Goal: Information Seeking & Learning: Compare options

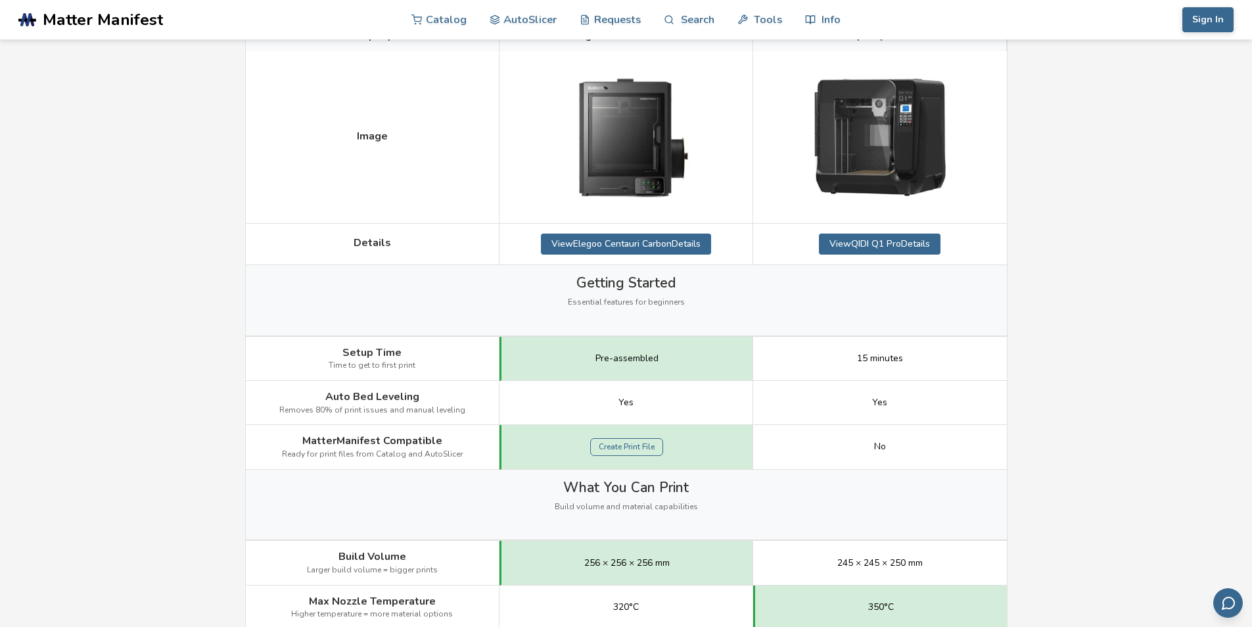
scroll to position [197, 0]
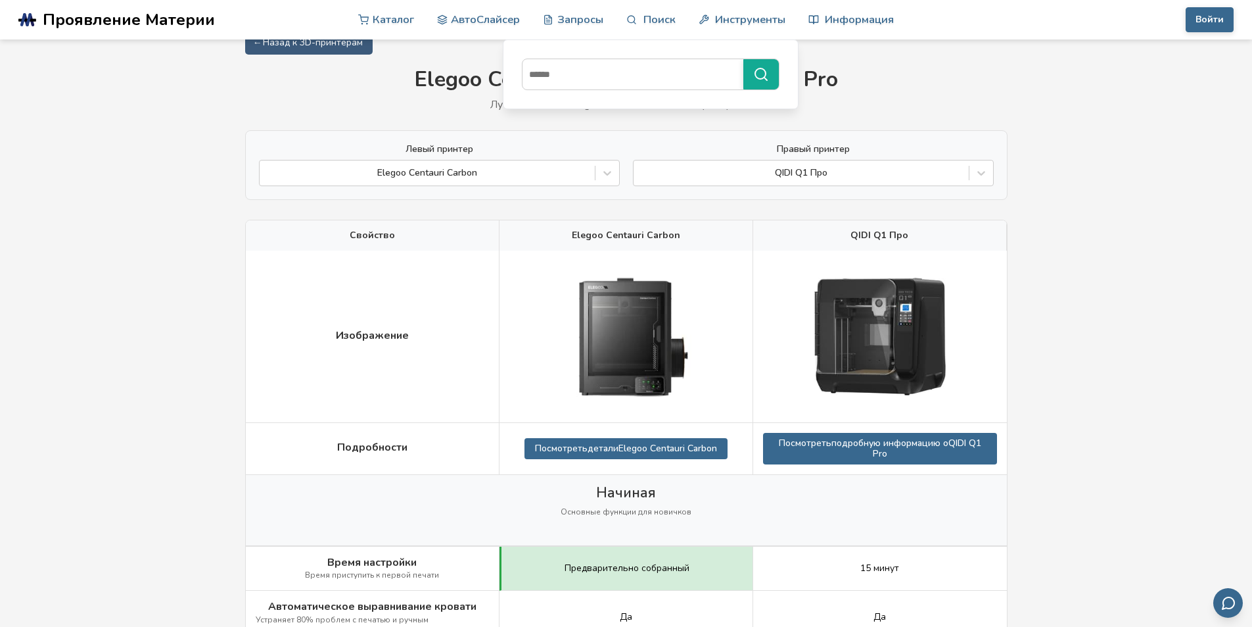
scroll to position [0, 0]
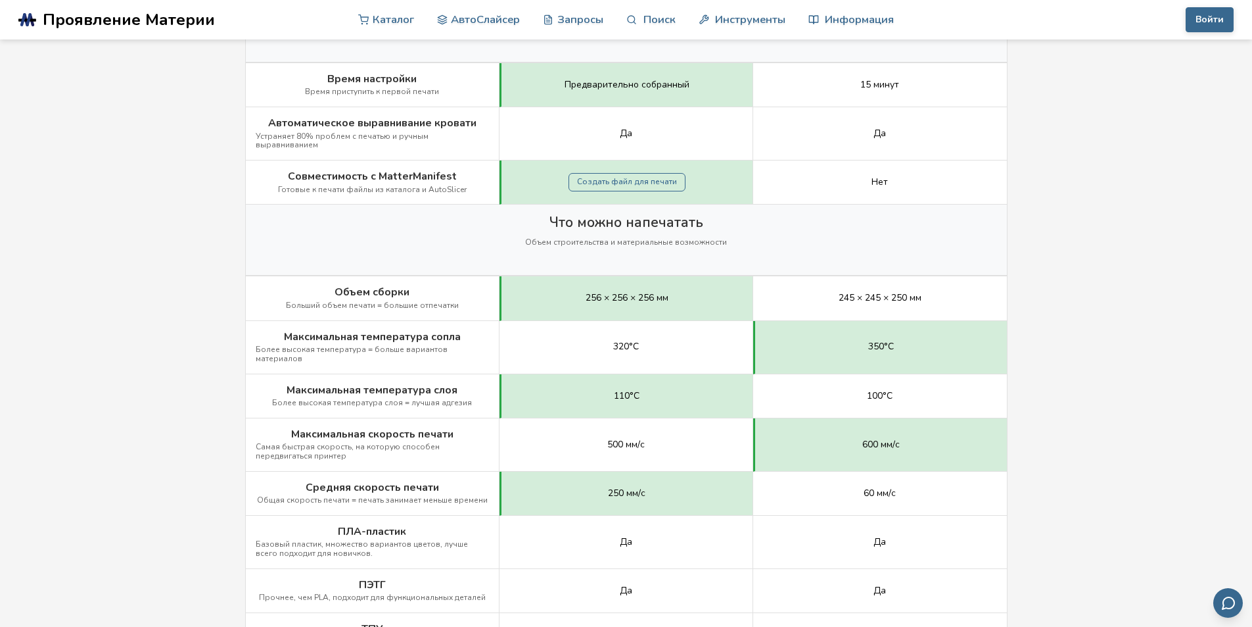
scroll to position [526, 0]
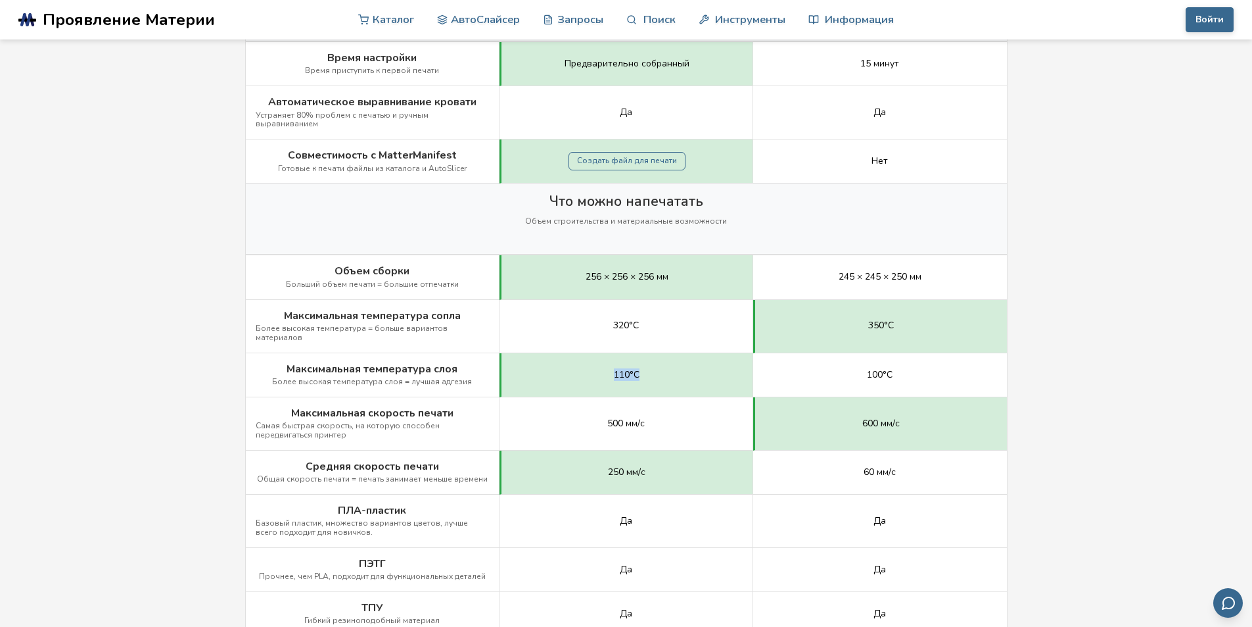
drag, startPoint x: 612, startPoint y: 356, endPoint x: 653, endPoint y: 358, distance: 40.8
click at [653, 358] on div "110°С" at bounding box center [627, 375] width 254 height 44
drag, startPoint x: 847, startPoint y: 358, endPoint x: 914, endPoint y: 361, distance: 67.1
click at [914, 361] on div "100°С" at bounding box center [880, 375] width 254 height 44
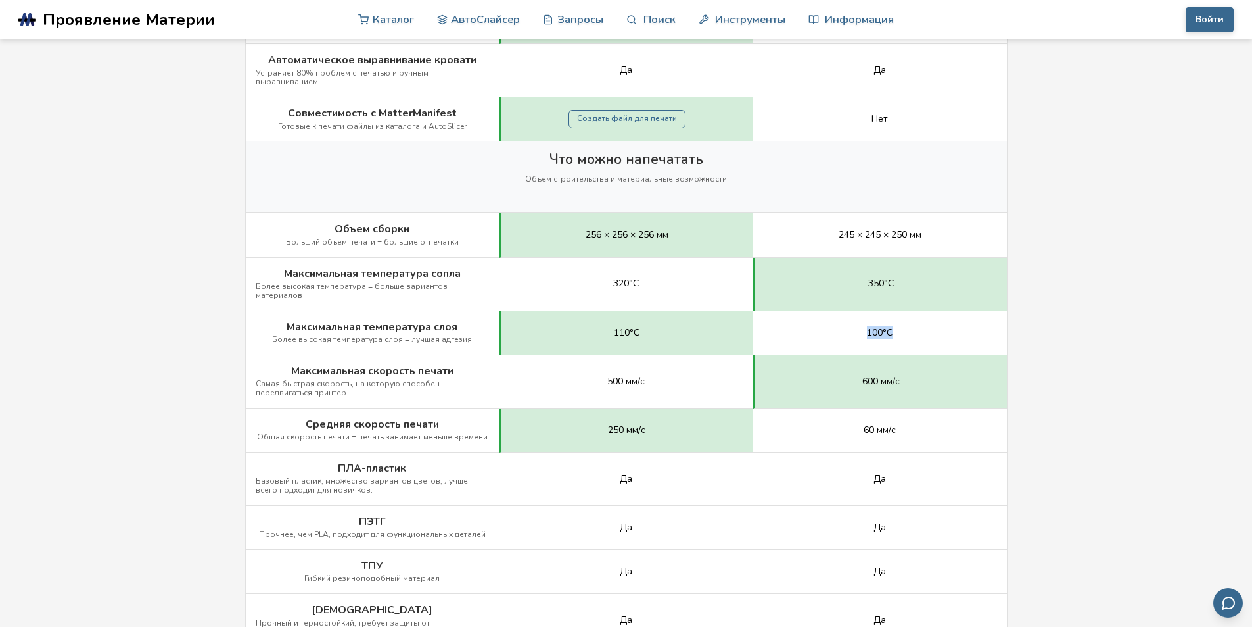
scroll to position [592, 0]
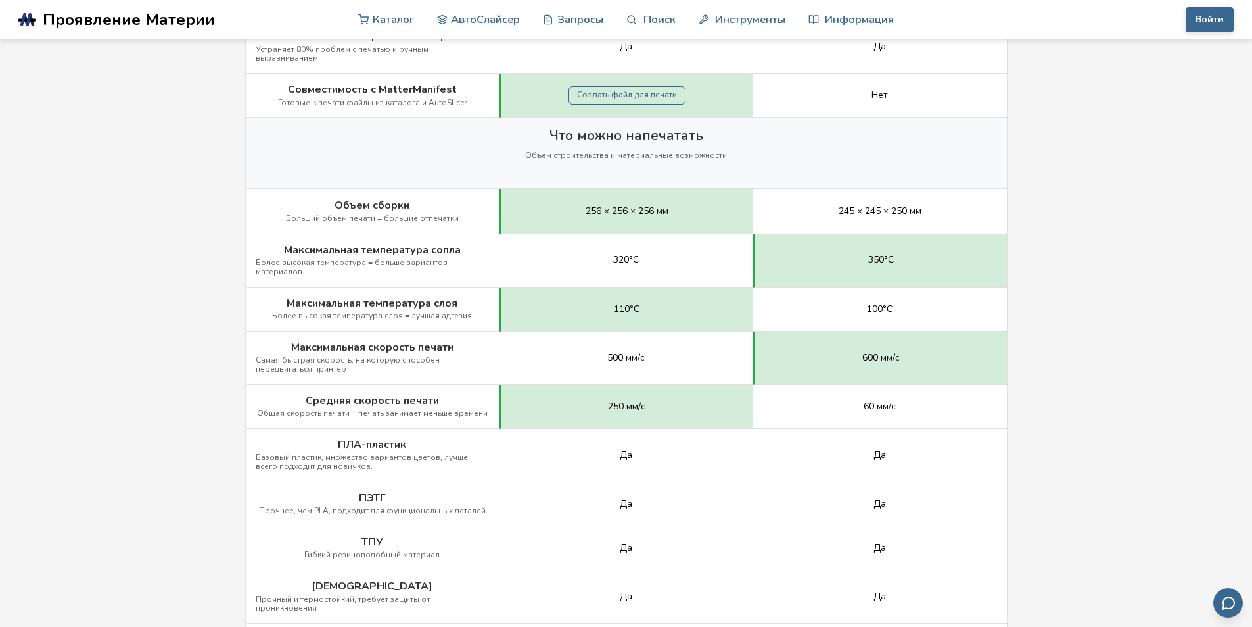
drag, startPoint x: 602, startPoint y: 337, endPoint x: 669, endPoint y: 354, distance: 69.2
click at [657, 338] on div "500 мм/с" at bounding box center [627, 357] width 254 height 53
drag, startPoint x: 859, startPoint y: 337, endPoint x: 929, endPoint y: 343, distance: 70.6
click at [929, 343] on div "600 мм/с" at bounding box center [880, 357] width 254 height 53
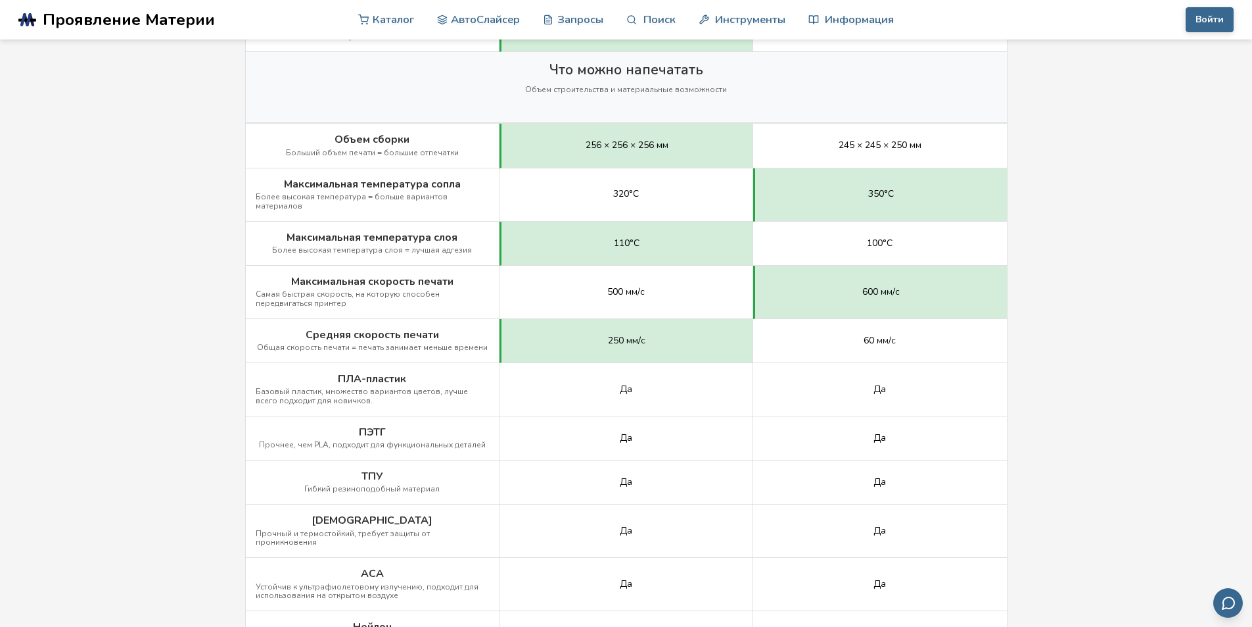
scroll to position [723, 0]
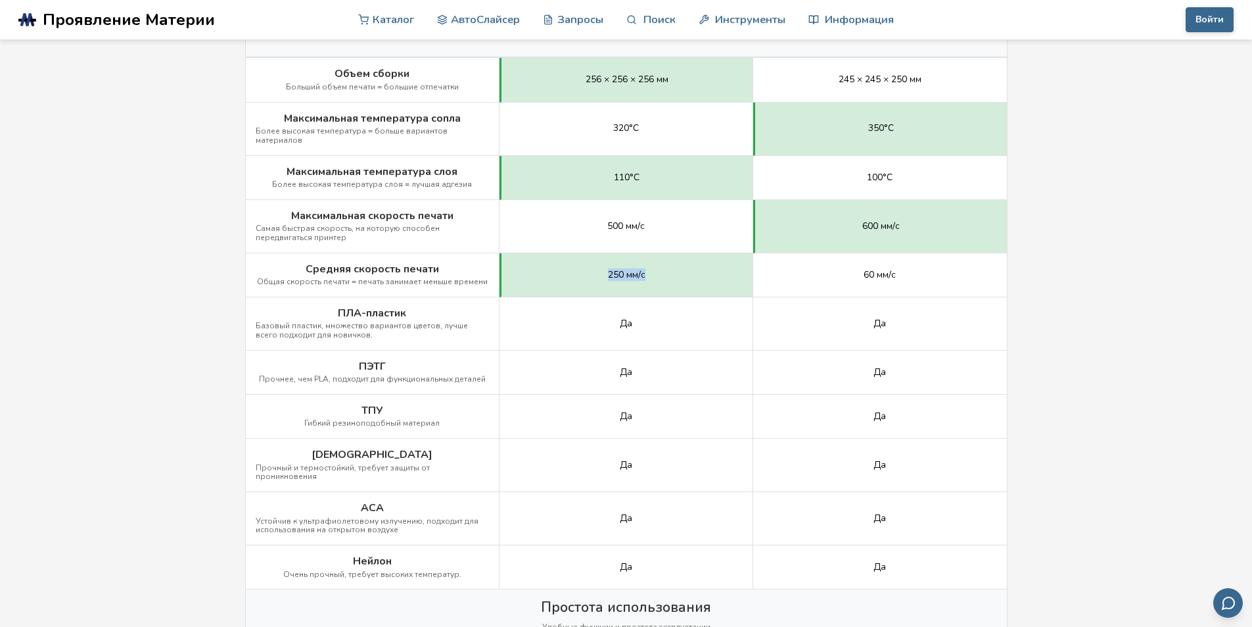
drag, startPoint x: 609, startPoint y: 256, endPoint x: 669, endPoint y: 261, distance: 60.1
click at [669, 261] on div "250 мм/с" at bounding box center [627, 275] width 254 height 44
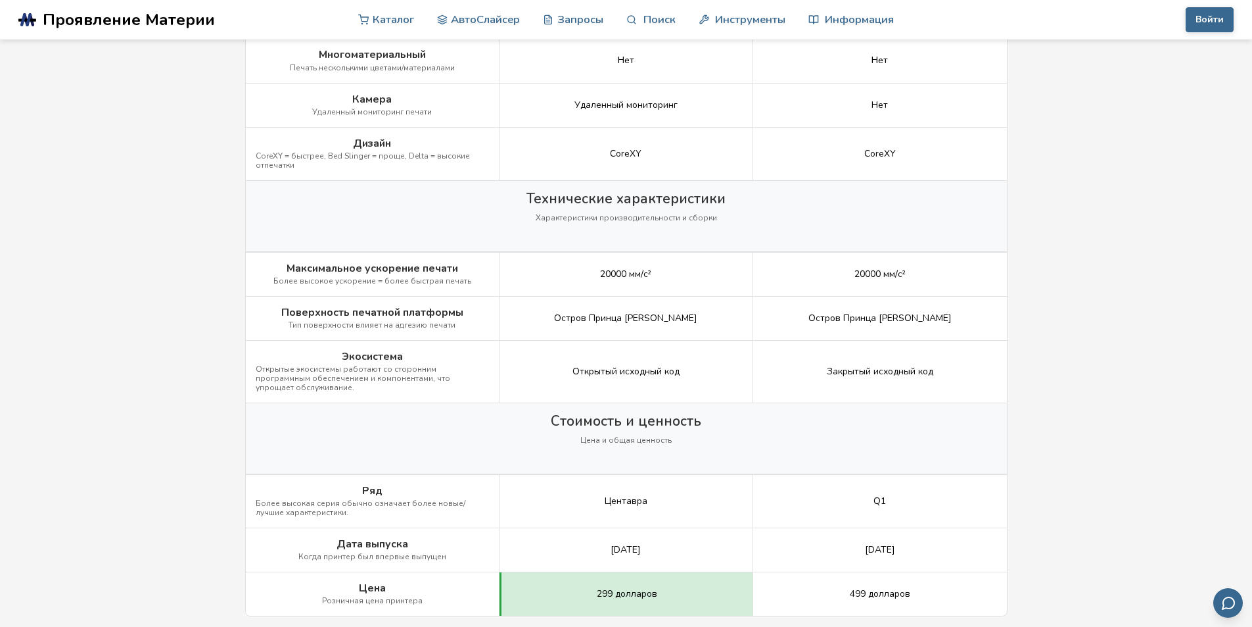
scroll to position [1644, 0]
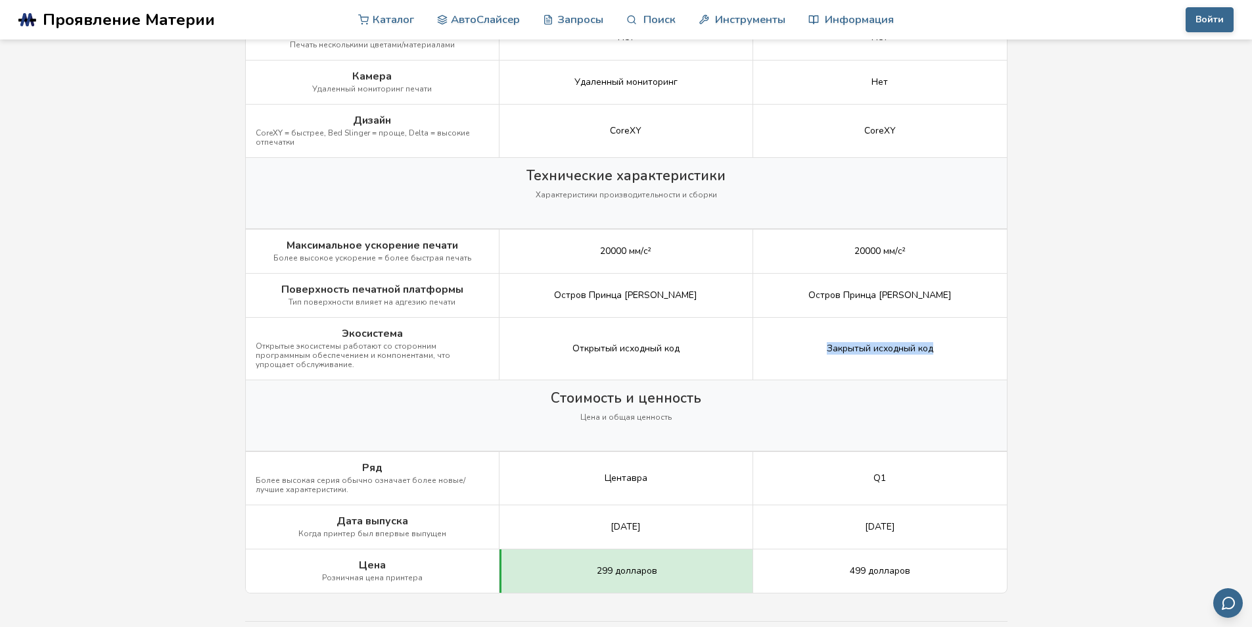
drag, startPoint x: 819, startPoint y: 315, endPoint x: 945, endPoint y: 318, distance: 125.6
click at [945, 318] on div "Закрытый исходный код" at bounding box center [880, 349] width 254 height 62
click at [935, 380] on div "Стоимость и ценность Цена и общая ценность" at bounding box center [626, 415] width 761 height 70
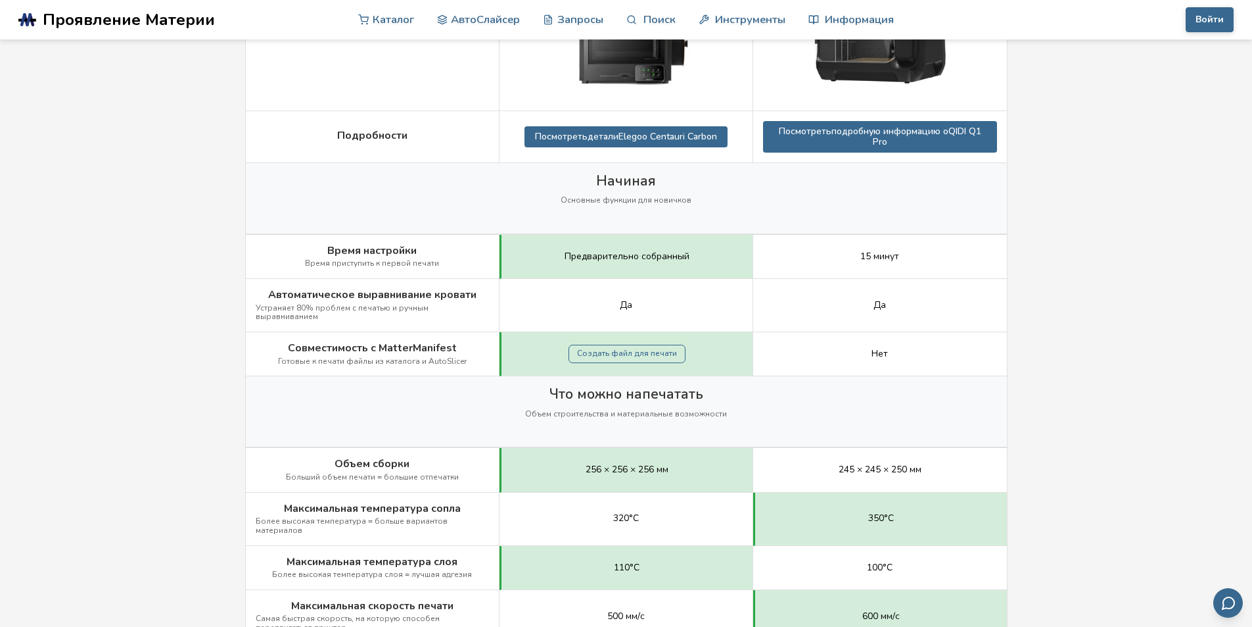
scroll to position [0, 0]
